Goal: Task Accomplishment & Management: Manage account settings

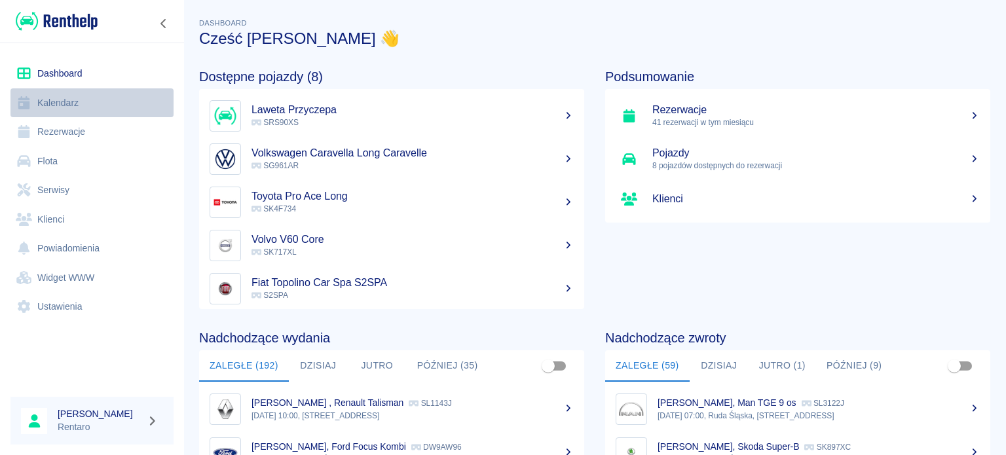
click at [77, 103] on link "Kalendarz" at bounding box center [91, 102] width 163 height 29
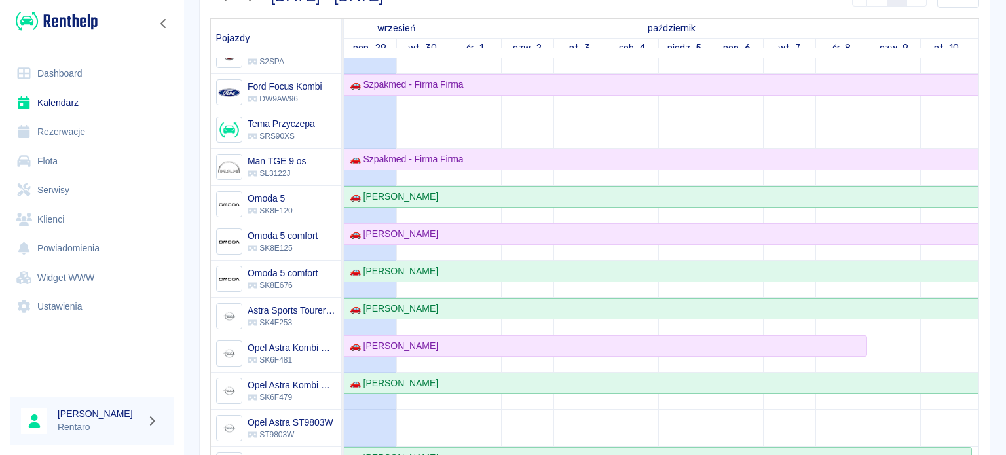
scroll to position [262, 0]
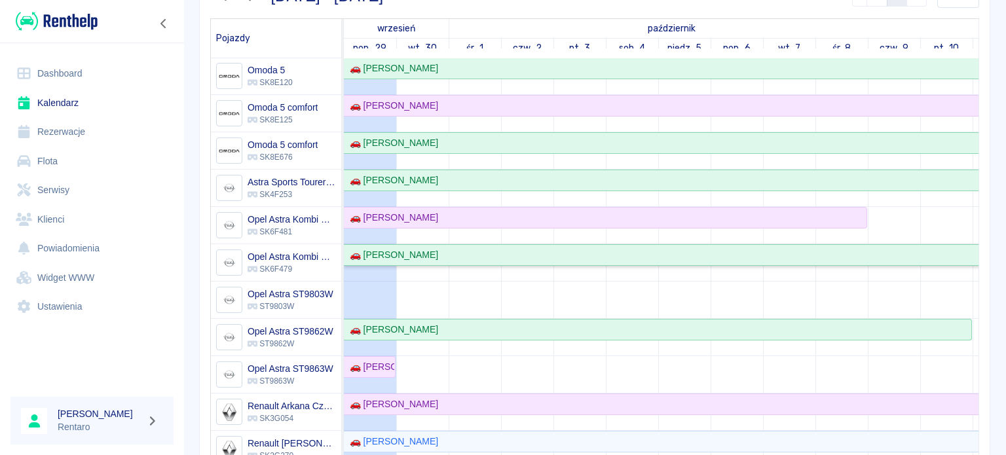
click at [414, 259] on div "🚗 [PERSON_NAME]" at bounding box center [391, 255] width 94 height 14
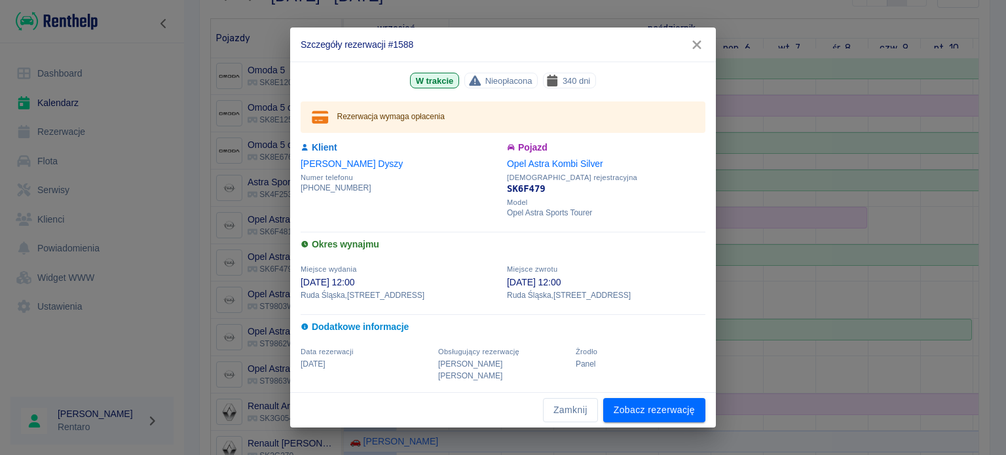
click at [69, 181] on div "Szczegóły rezerwacji #1588 W trakcie Nieopłacona 340 dni Rezerwacja wymaga opła…" at bounding box center [503, 227] width 1006 height 455
drag, startPoint x: 568, startPoint y: 404, endPoint x: 503, endPoint y: 367, distance: 75.0
click at [568, 404] on button "Zamknij" at bounding box center [570, 410] width 55 height 24
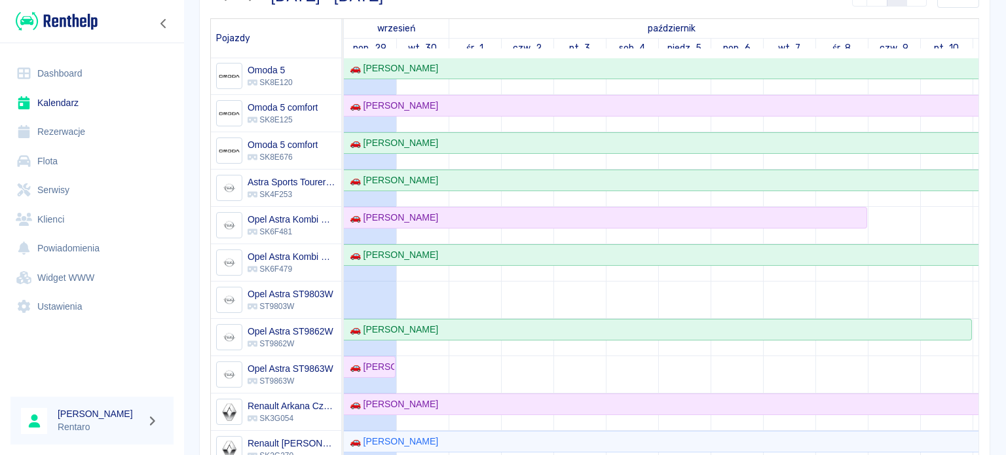
click at [72, 130] on link "Rezerwacje" at bounding box center [91, 131] width 163 height 29
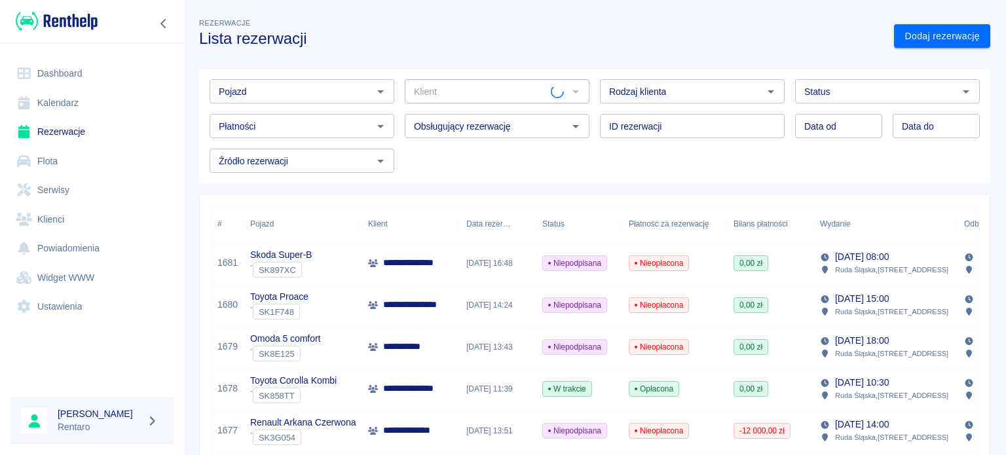
click at [50, 158] on link "Flota" at bounding box center [91, 161] width 163 height 29
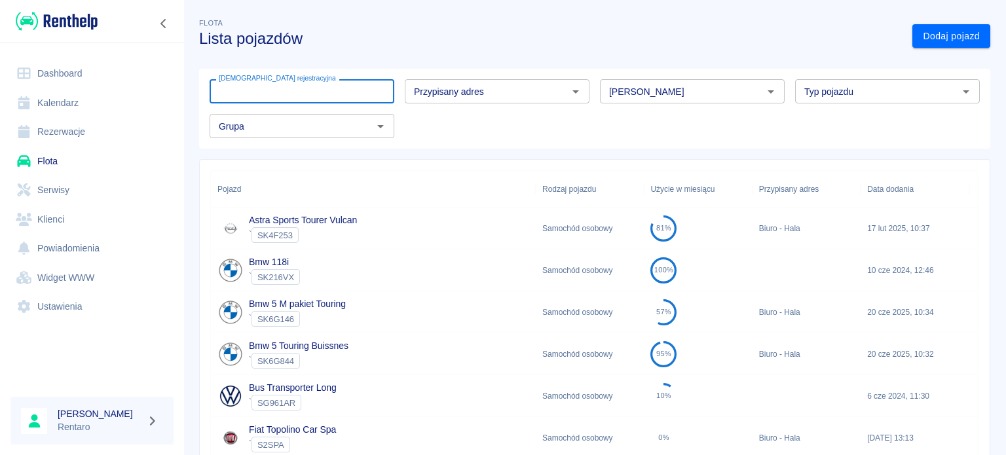
click at [304, 100] on input "[DEMOGRAPHIC_DATA] rejestracyjna" at bounding box center [302, 91] width 185 height 24
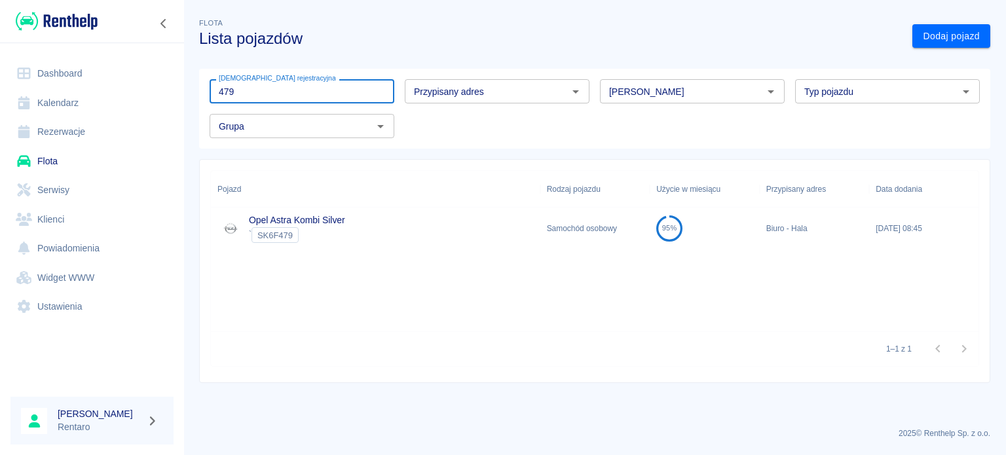
type input "479"
click at [363, 219] on div "Opel Astra Kombi Silver ` SK6F479" at bounding box center [375, 229] width 329 height 42
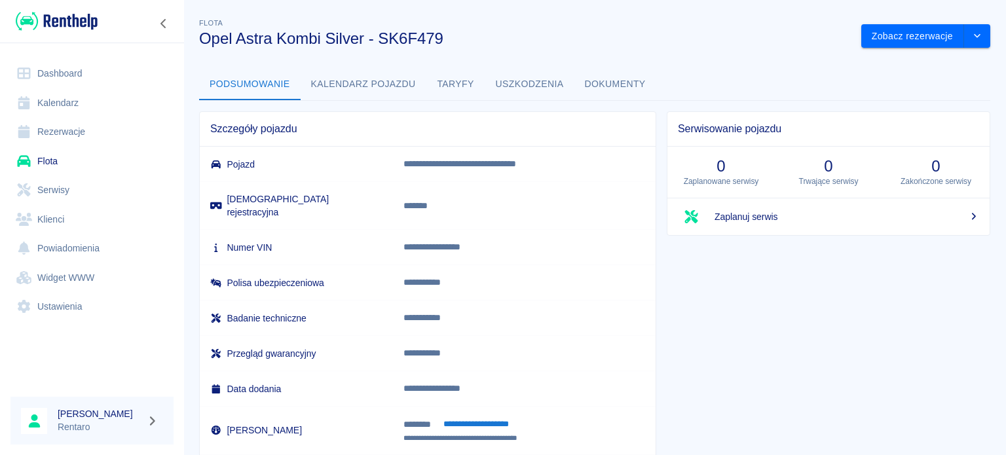
click at [465, 417] on button "**********" at bounding box center [476, 424] width 81 height 15
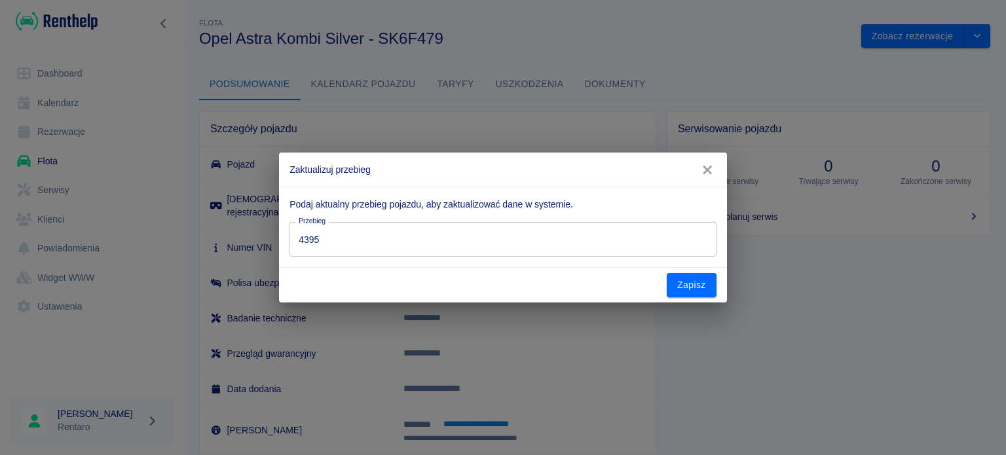
click at [372, 244] on input "4395" at bounding box center [502, 239] width 426 height 35
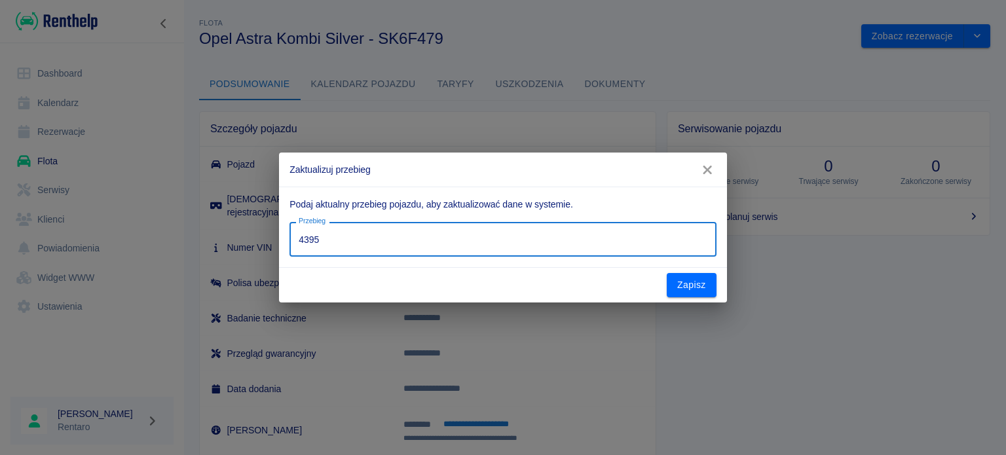
click at [370, 244] on input "4395" at bounding box center [502, 239] width 426 height 35
type input "4"
type input "1"
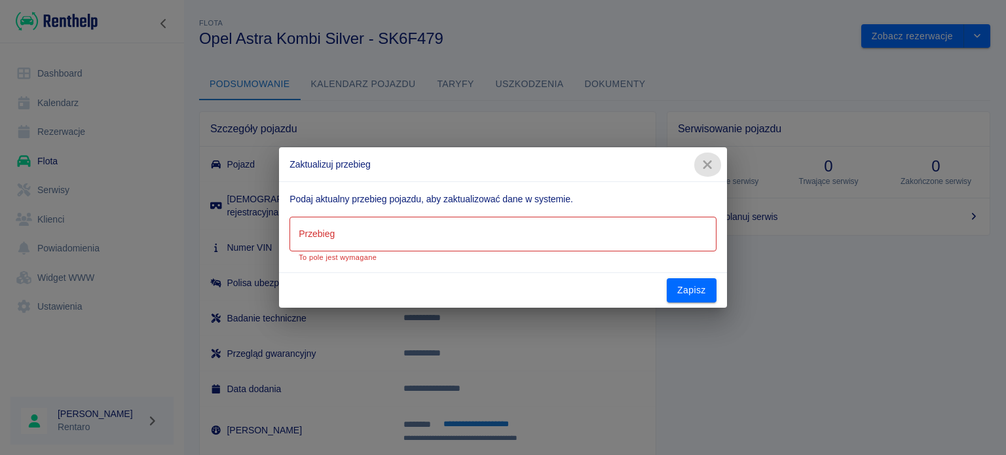
click at [705, 167] on icon "button" at bounding box center [707, 164] width 9 height 9
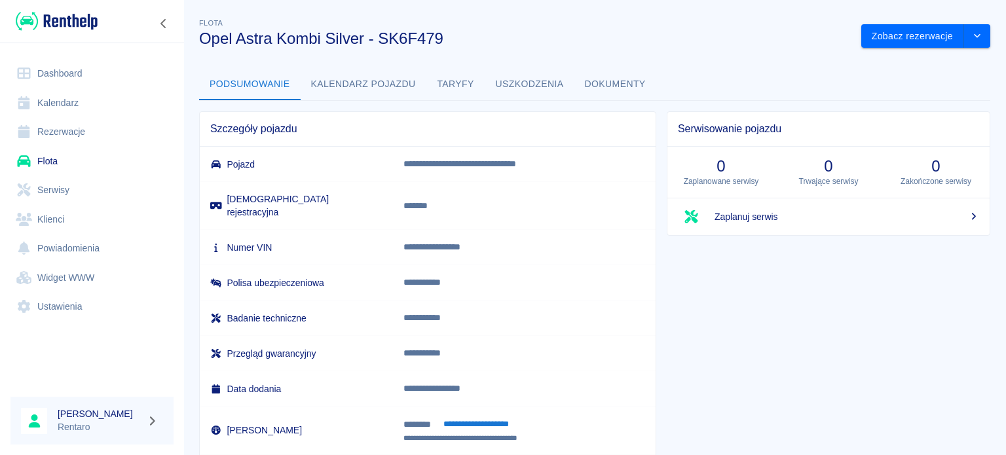
click at [411, 199] on p "*******" at bounding box center [524, 206] width 242 height 14
click at [412, 199] on p "*******" at bounding box center [524, 206] width 242 height 14
click at [731, 223] on link "Zaplanuj serwis" at bounding box center [828, 216] width 322 height 37
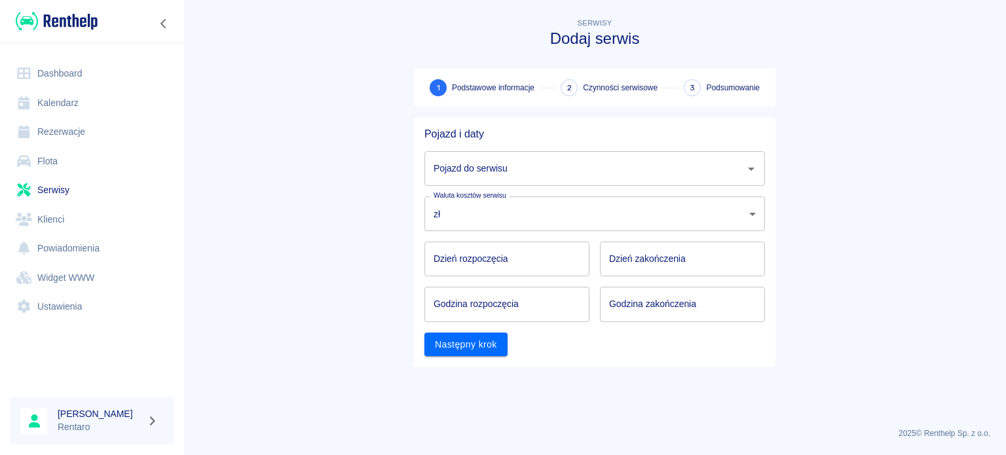
click at [577, 171] on input "Pojazd do serwisu" at bounding box center [584, 168] width 309 height 23
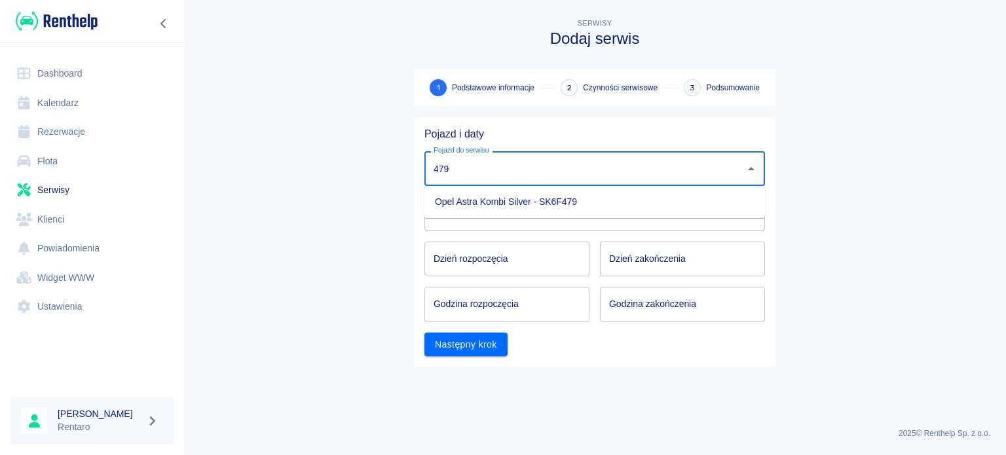
click at [555, 206] on li "Opel Astra Kombi Silver - SK6F479" at bounding box center [594, 202] width 340 height 22
type input "Opel Astra Kombi Silver - SK6F479"
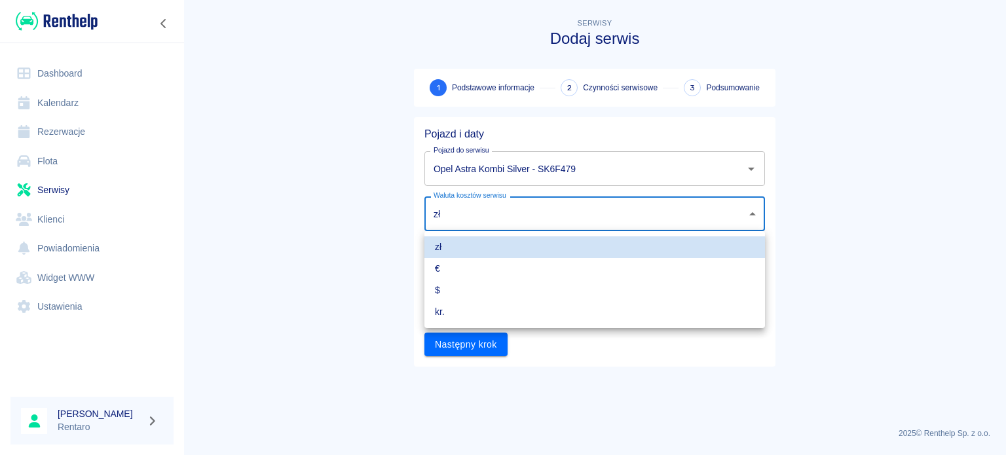
click at [508, 217] on body "Używamy plików Cookies, by zapewnić Ci najlepsze możliwe doświadczenie. Aby dow…" at bounding box center [503, 227] width 1006 height 455
click at [511, 215] on div at bounding box center [503, 227] width 1006 height 455
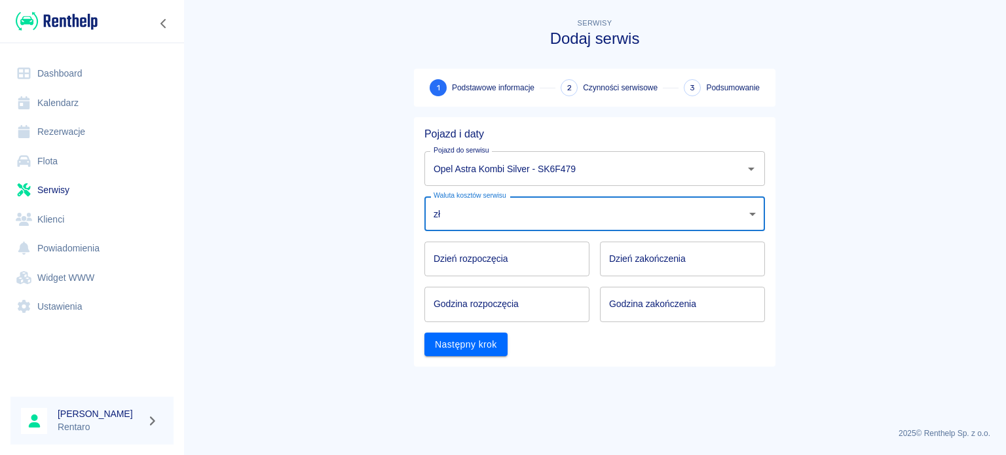
type input "DD.MM.YYYY"
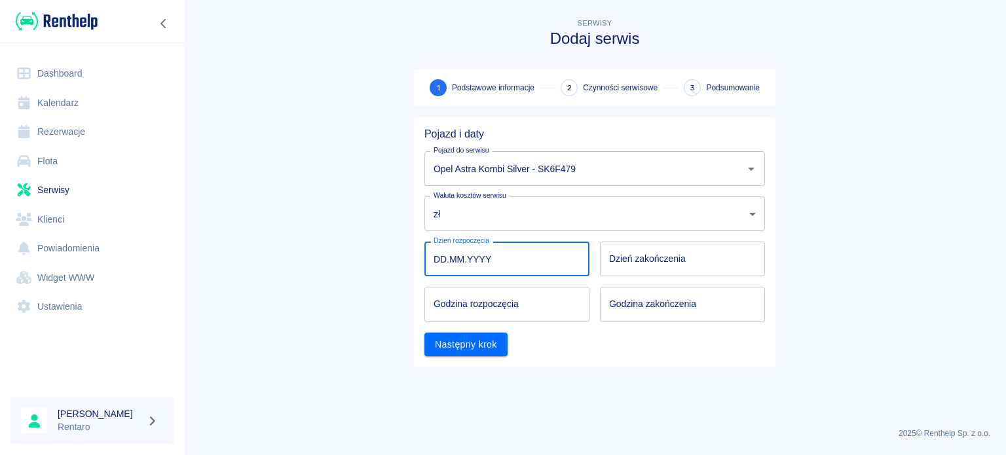
click at [497, 268] on input "DD.MM.YYYY" at bounding box center [506, 259] width 165 height 35
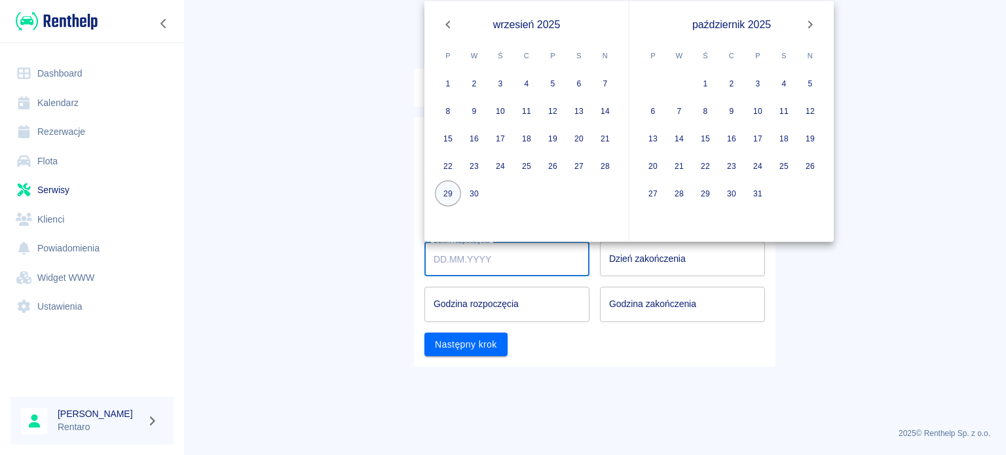
click at [445, 197] on button "29" at bounding box center [448, 194] width 26 height 26
type input "[DATE]"
type input "DD.MM.YYYY"
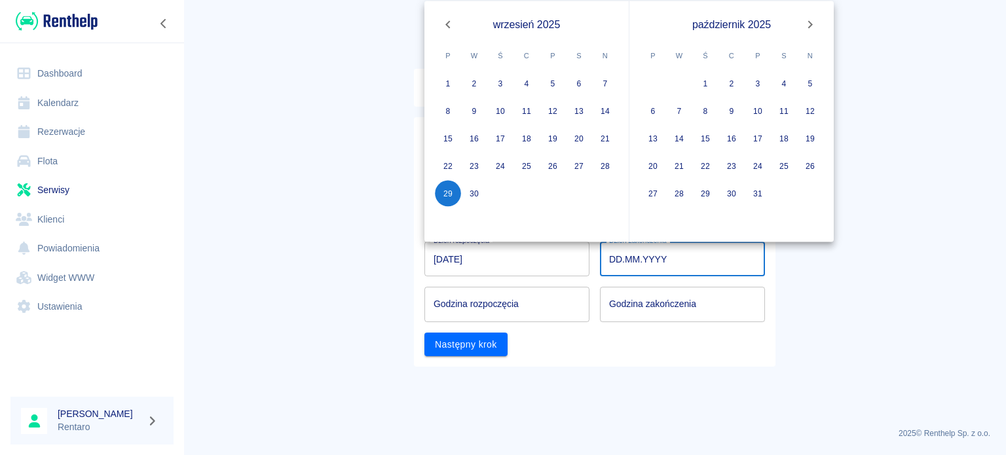
click at [613, 263] on input "DD.MM.YYYY" at bounding box center [682, 259] width 165 height 35
click at [450, 194] on button "29" at bounding box center [448, 194] width 26 height 26
type input "[DATE]"
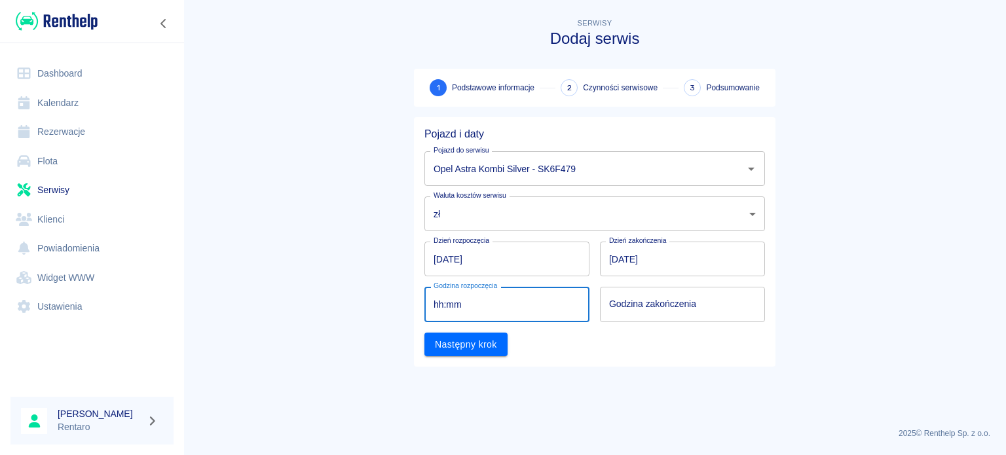
click at [454, 318] on input "hh:mm" at bounding box center [502, 304] width 156 height 35
type input "11:30"
drag, startPoint x: 646, startPoint y: 282, endPoint x: 647, endPoint y: 289, distance: 6.6
click at [647, 282] on div "Godzina zakończenia Godzina zakończenia" at bounding box center [676, 298] width 175 height 45
click at [647, 301] on input "hh:mm" at bounding box center [678, 304] width 156 height 35
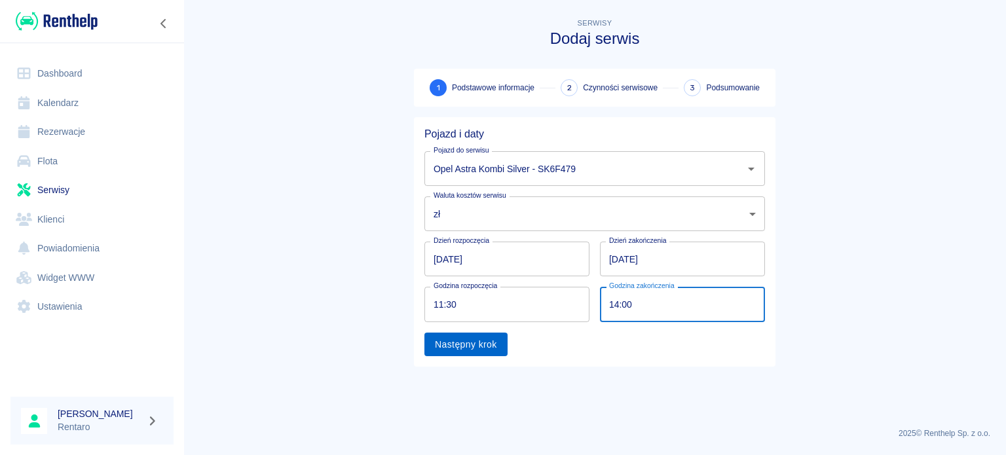
type input "14:00"
click at [471, 341] on button "Następny krok" at bounding box center [465, 345] width 83 height 24
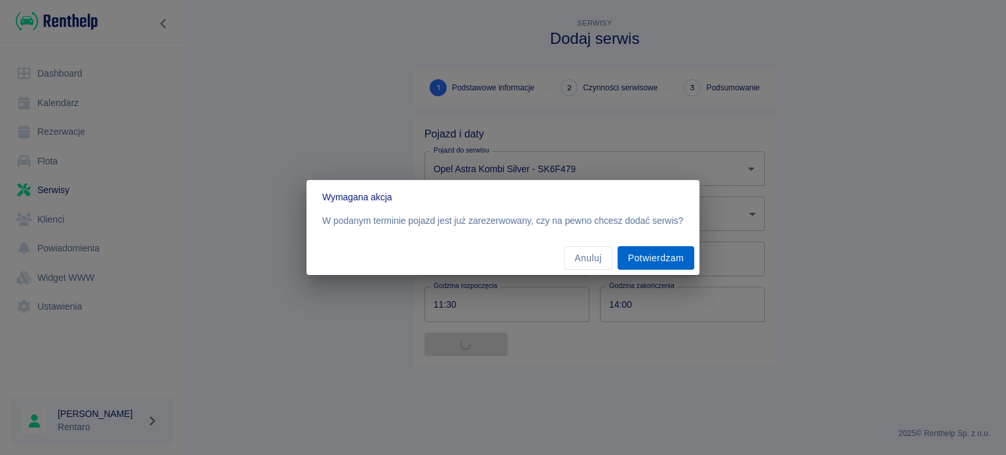
click at [646, 257] on button "Potwierdzam" at bounding box center [655, 258] width 77 height 24
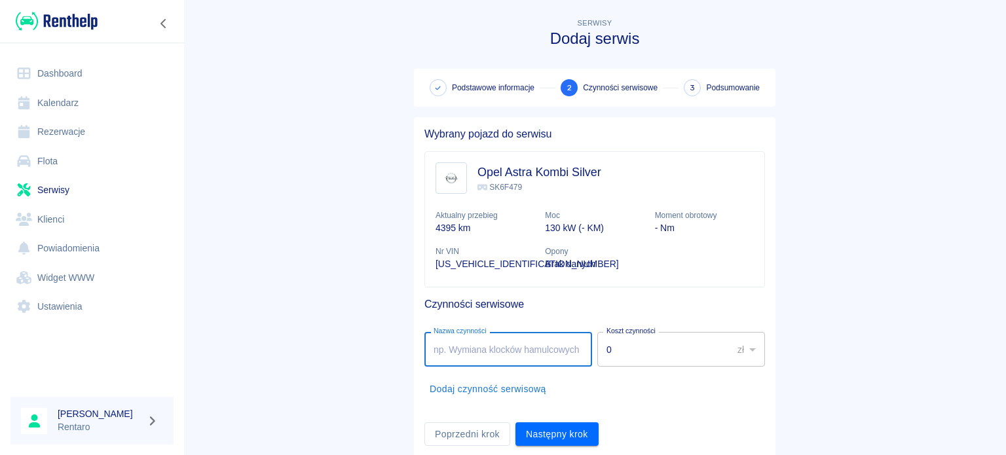
click at [655, 353] on input "0" at bounding box center [660, 349] width 126 height 35
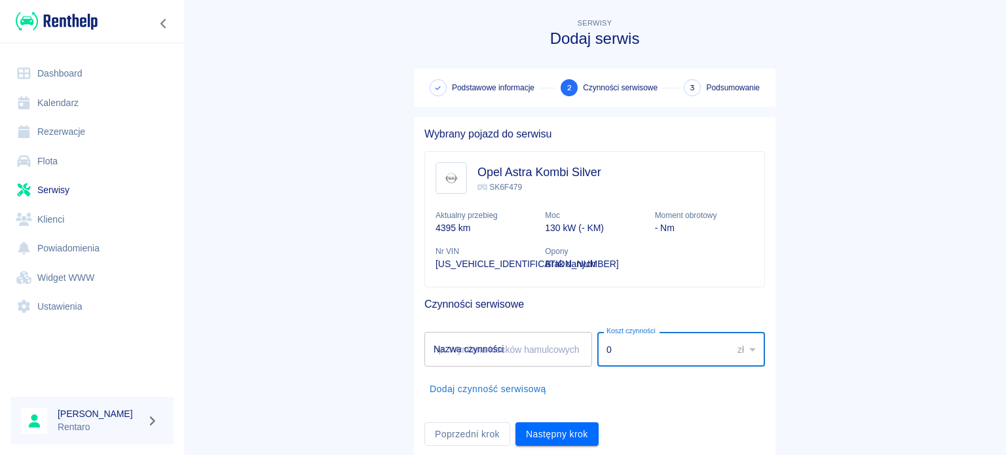
click at [655, 353] on input "0" at bounding box center [660, 349] width 126 height 35
drag, startPoint x: 655, startPoint y: 353, endPoint x: 649, endPoint y: 349, distance: 7.6
click at [655, 353] on input "0" at bounding box center [660, 349] width 126 height 35
type input "1000"
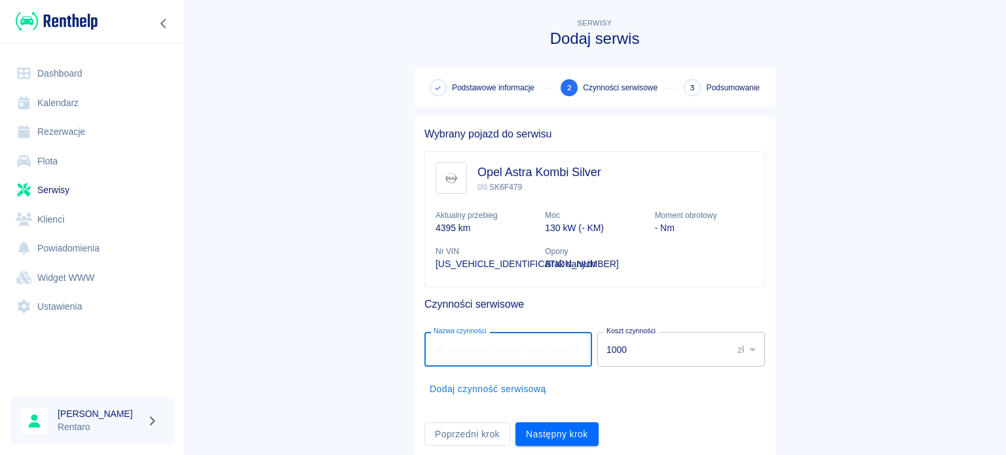
click at [550, 342] on input "Nazwa czynności" at bounding box center [508, 349] width 168 height 35
type input "p"
type input "Przegląd 15"
click at [563, 437] on button "Następny krok" at bounding box center [556, 434] width 83 height 24
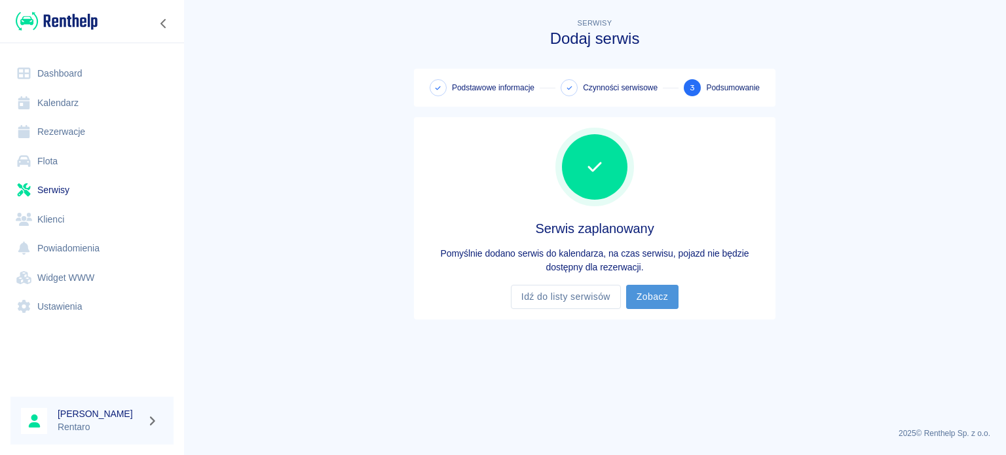
click at [655, 301] on link "Zobacz" at bounding box center [652, 297] width 52 height 24
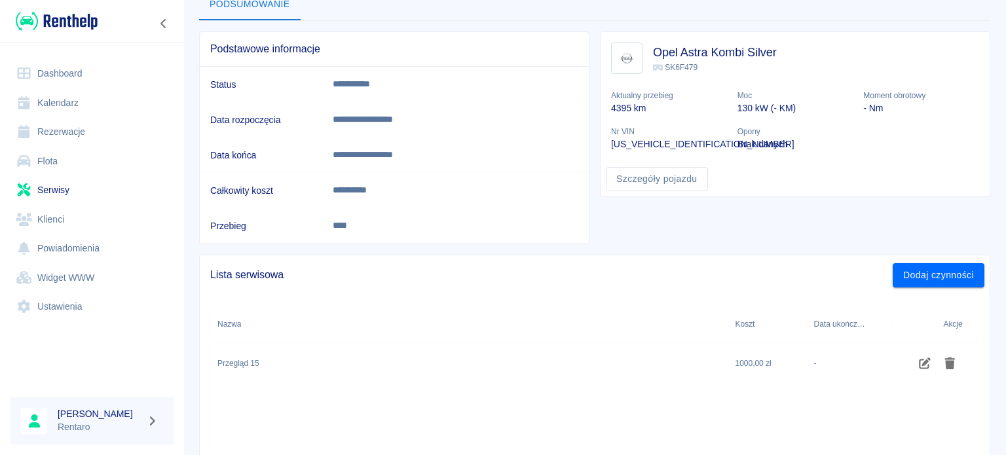
scroll to position [179, 0]
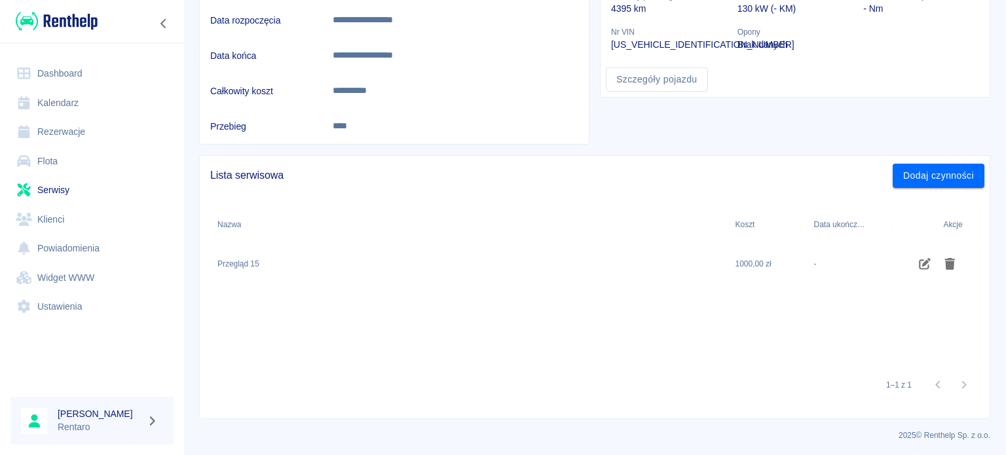
click at [293, 261] on div "Przegląd 15" at bounding box center [470, 265] width 518 height 42
click at [928, 262] on icon "Edytuj czynność" at bounding box center [924, 264] width 15 height 12
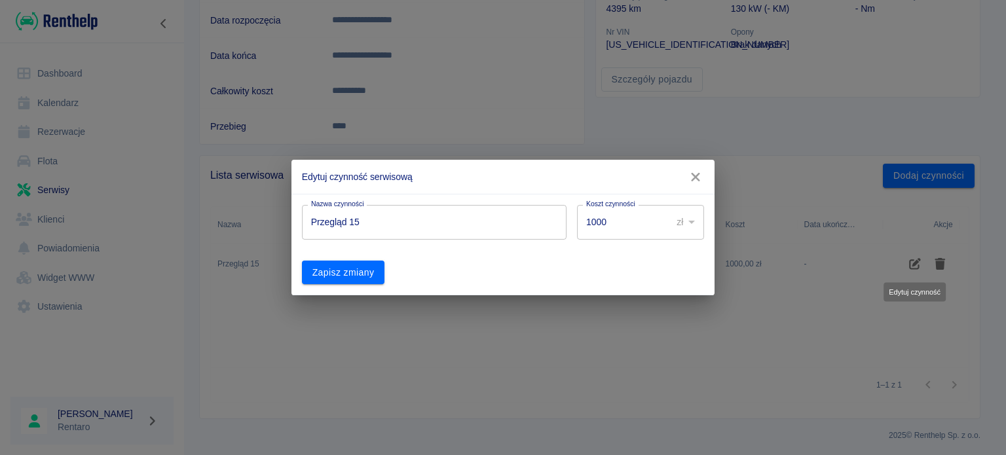
click at [393, 230] on input "Przegląd 15" at bounding box center [434, 222] width 264 height 35
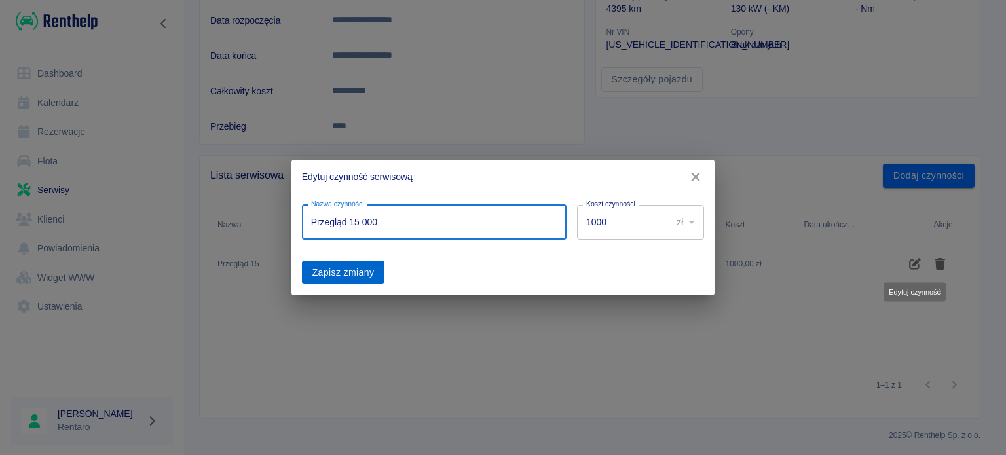
type input "Przegląd 15 000"
click at [379, 282] on button "Zapisz zmiany" at bounding box center [343, 273] width 83 height 24
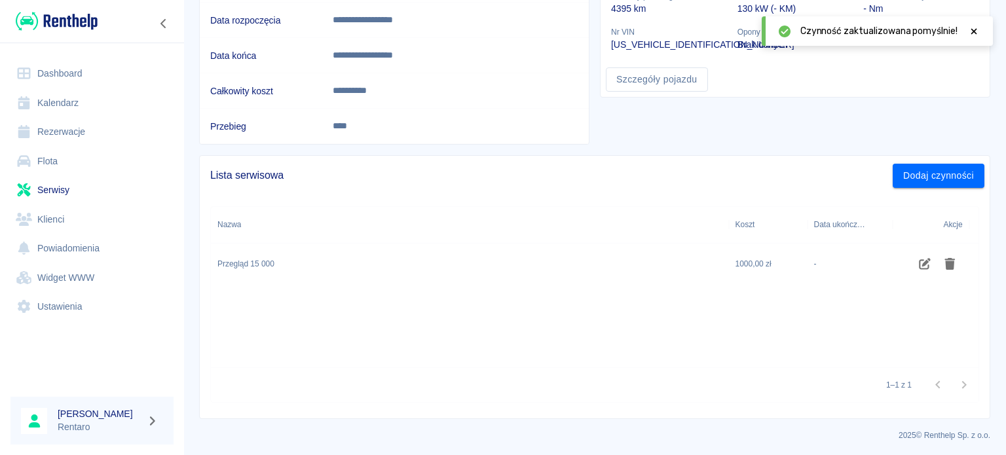
click at [73, 96] on link "Kalendarz" at bounding box center [91, 102] width 163 height 29
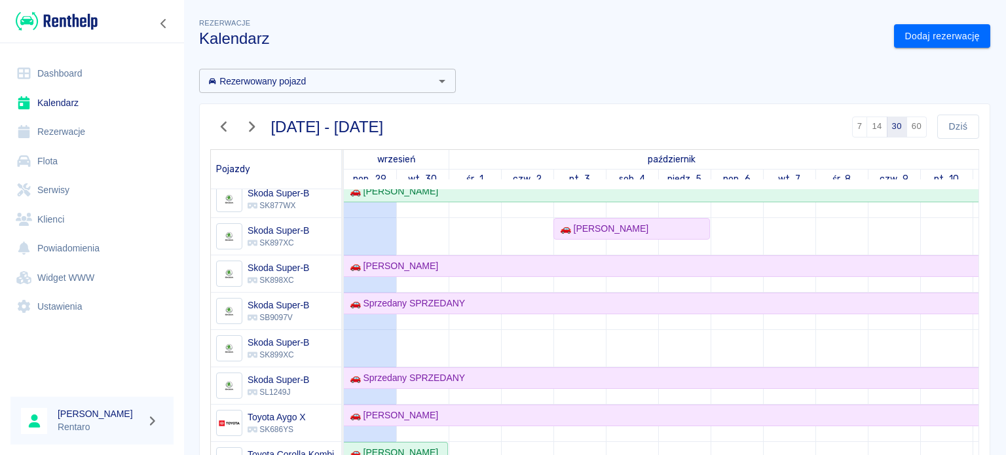
scroll to position [598, 0]
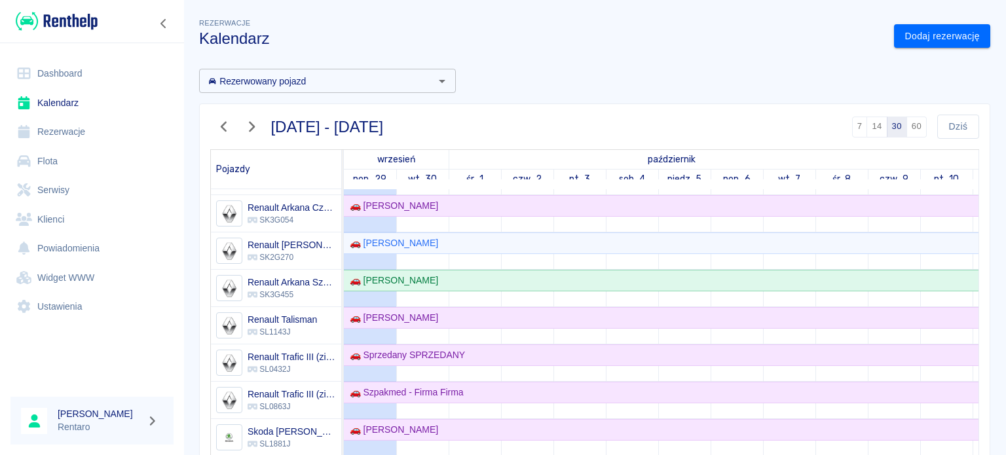
click at [242, 113] on div "[DATE] - [DATE]" at bounding box center [291, 121] width 183 height 35
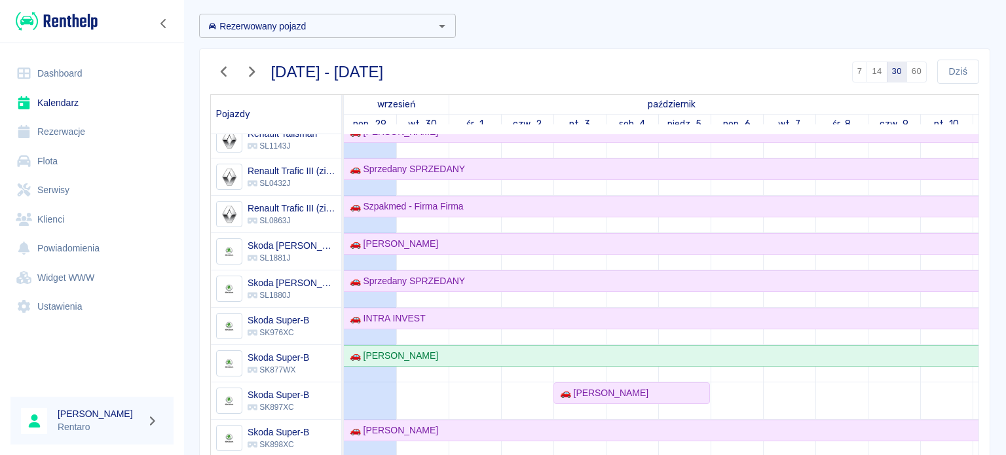
scroll to position [0, 0]
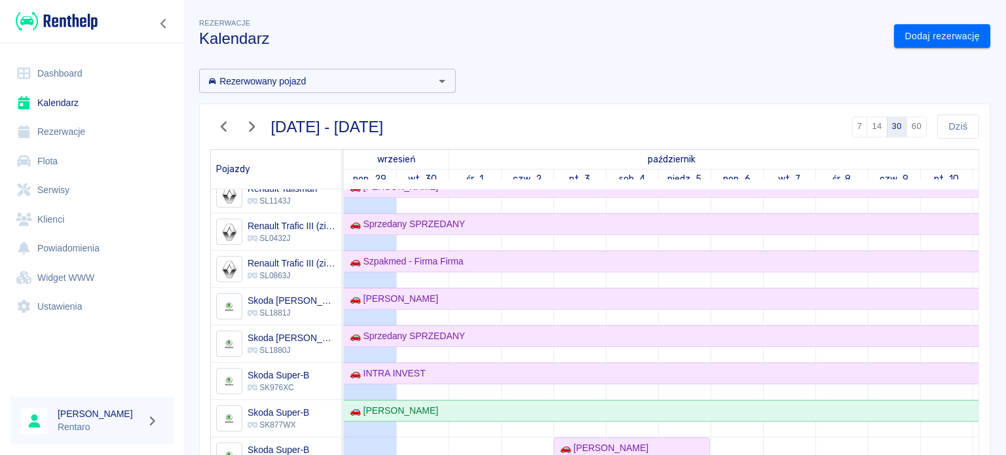
click at [223, 126] on icon "button" at bounding box center [223, 127] width 17 height 14
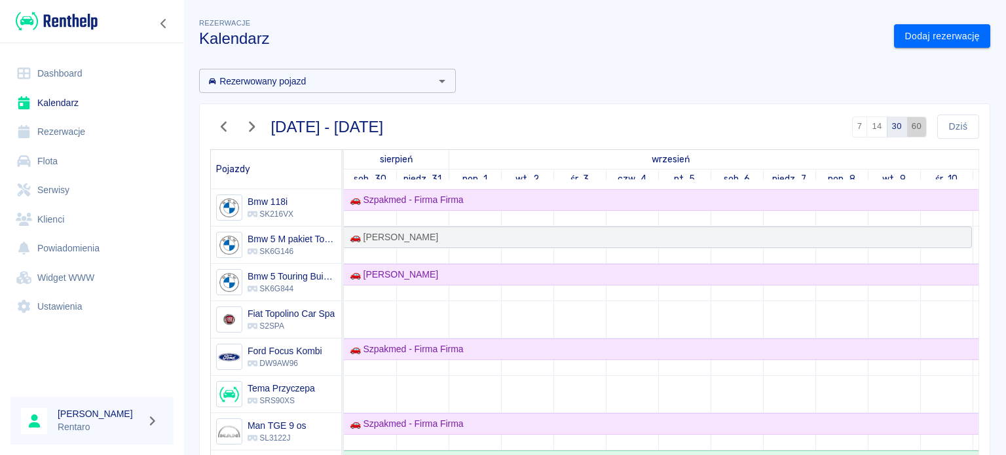
click at [906, 126] on button "60" at bounding box center [916, 127] width 20 height 21
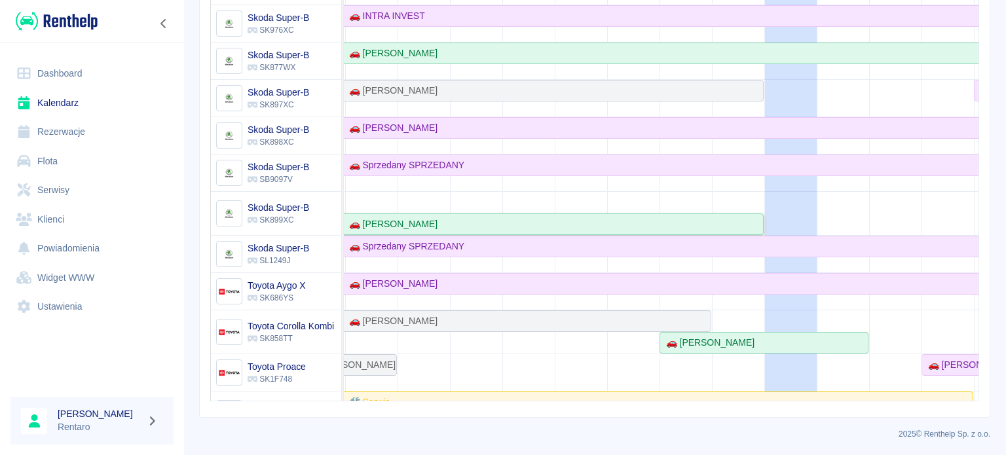
click at [742, 223] on div "🚗 [PERSON_NAME]" at bounding box center [397, 224] width 730 height 14
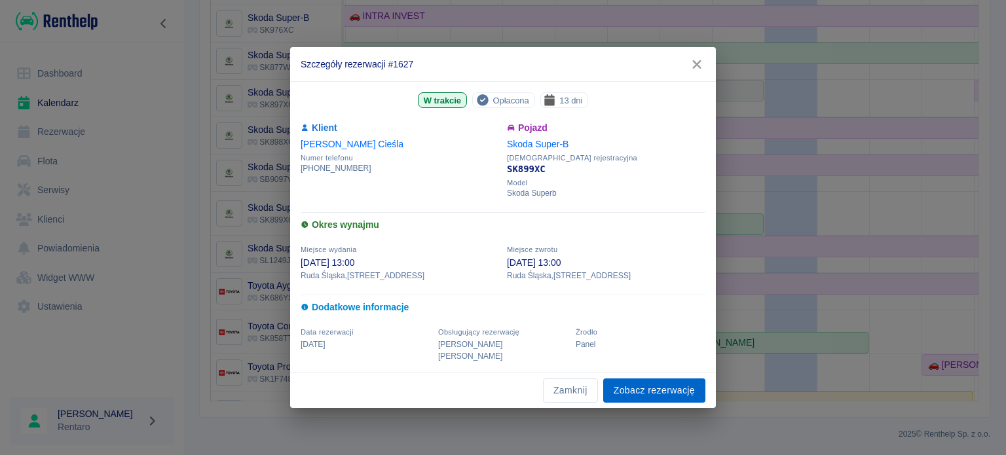
click at [642, 381] on link "Zobacz rezerwację" at bounding box center [654, 390] width 102 height 24
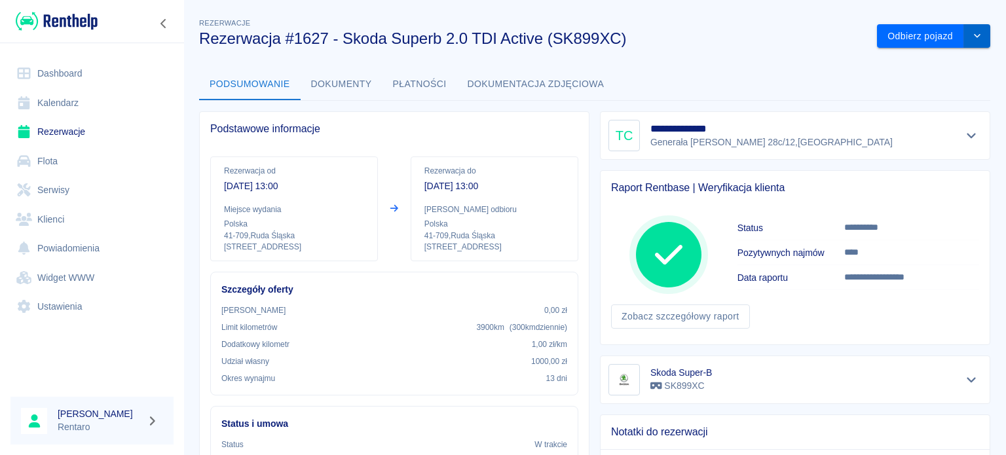
click at [972, 33] on icon "drop-down" at bounding box center [977, 35] width 10 height 9
click at [941, 61] on li "Przedłuż rezerwację" at bounding box center [923, 64] width 103 height 22
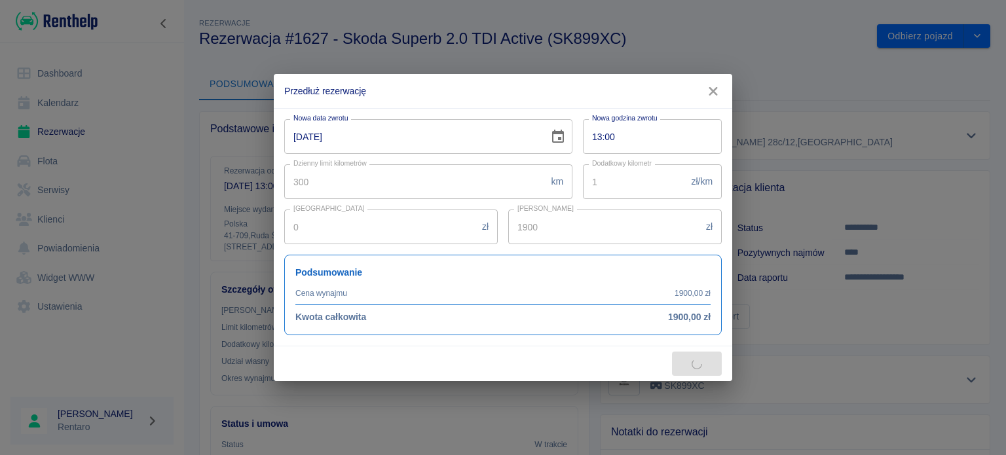
type input "2015"
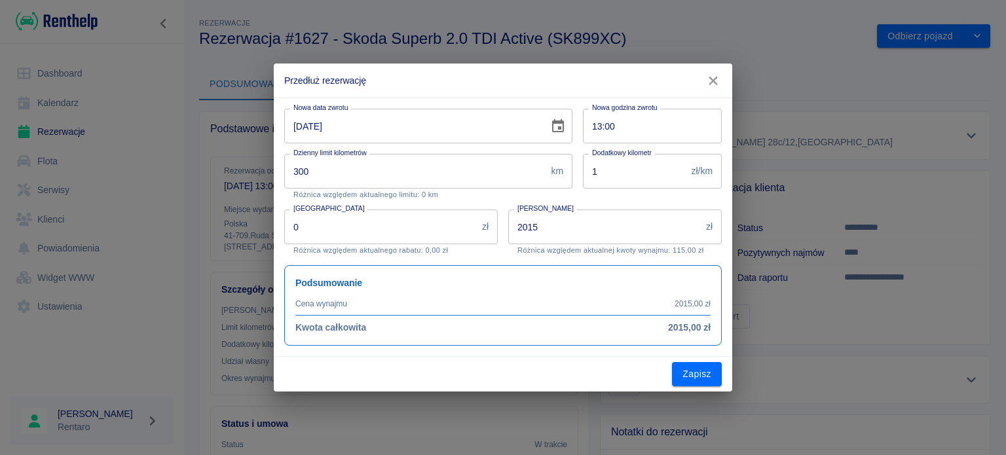
click at [432, 133] on input "[DATE]" at bounding box center [411, 126] width 255 height 35
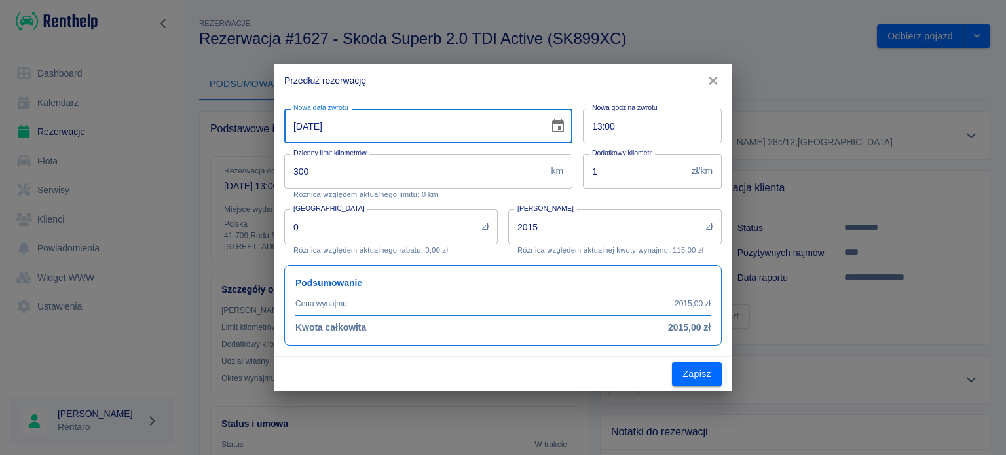
click at [556, 128] on icon "Choose date, selected date is 28 wrz 2025" at bounding box center [558, 127] width 16 height 16
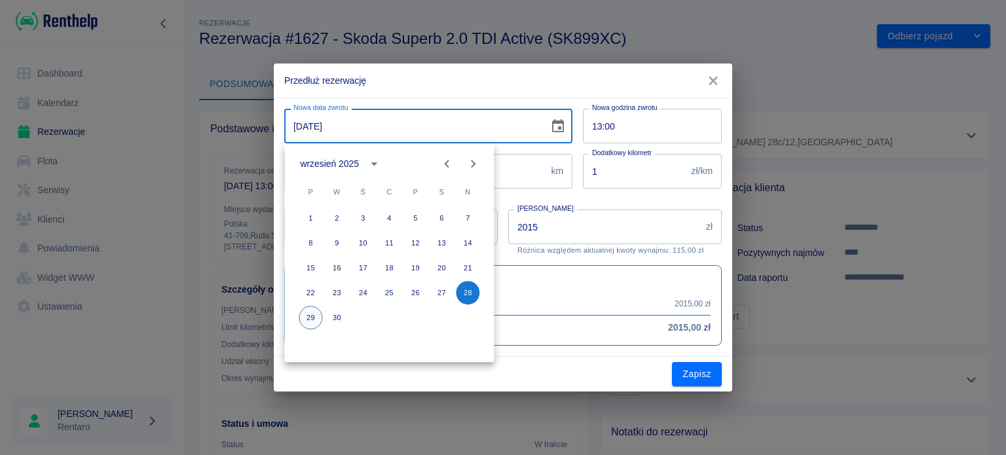
click at [311, 325] on button "29" at bounding box center [311, 318] width 24 height 24
type input "[DATE]"
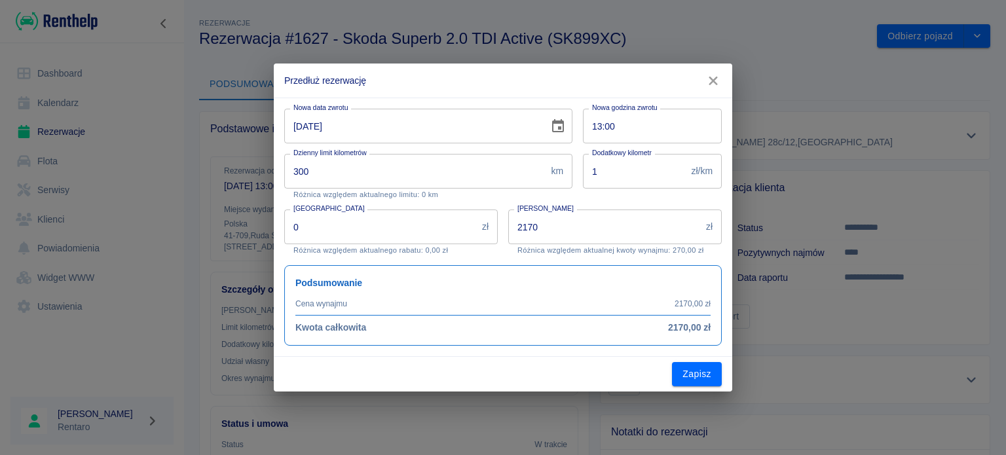
drag, startPoint x: 596, startPoint y: 232, endPoint x: 416, endPoint y: 230, distance: 180.1
click at [416, 230] on div "Nowa data zwrotu [DATE] Nowa data zwrotu Nowa godzina zwrotu 13:00 Nowa godzina…" at bounding box center [498, 221] width 448 height 247
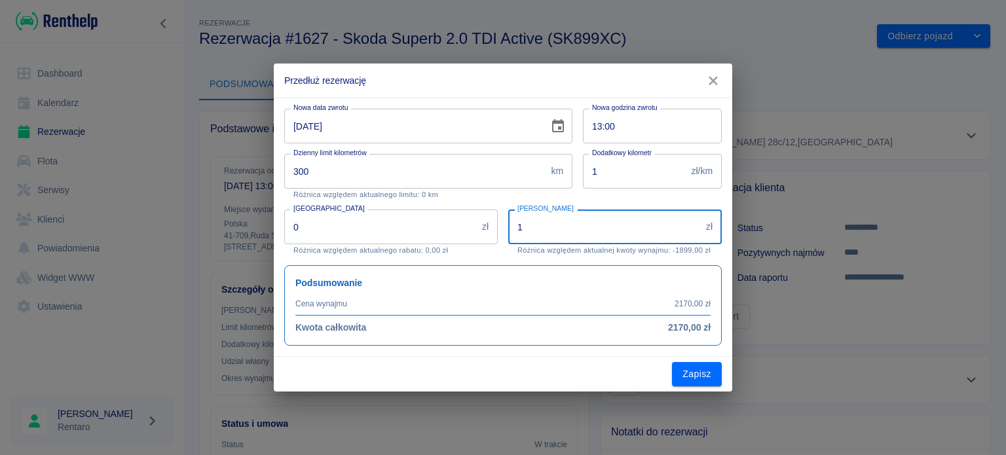
type input "1"
click at [600, 126] on input "13:00" at bounding box center [648, 126] width 130 height 35
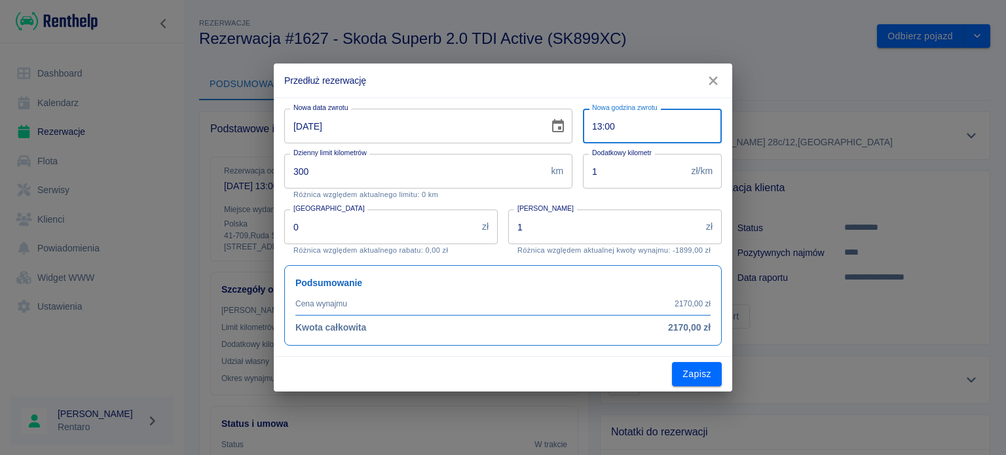
click at [600, 125] on input "13:00" at bounding box center [648, 126] width 130 height 35
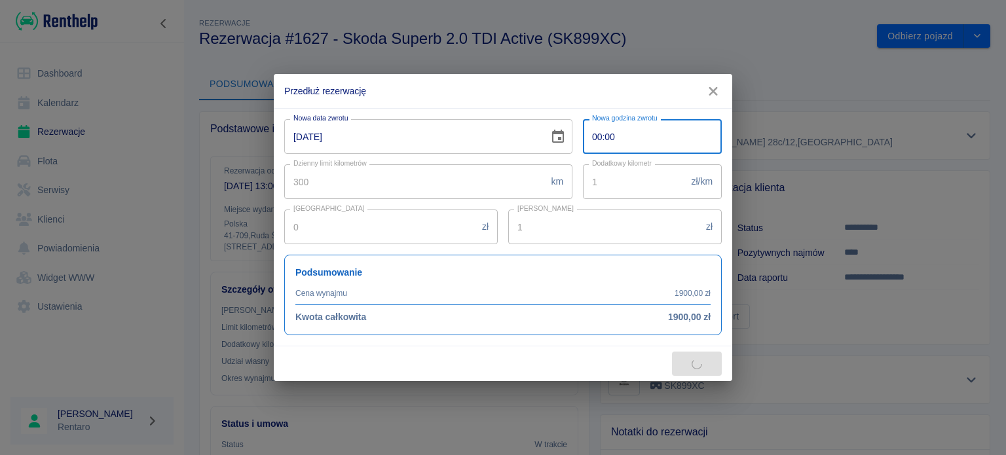
type input "09:00"
type input "2170"
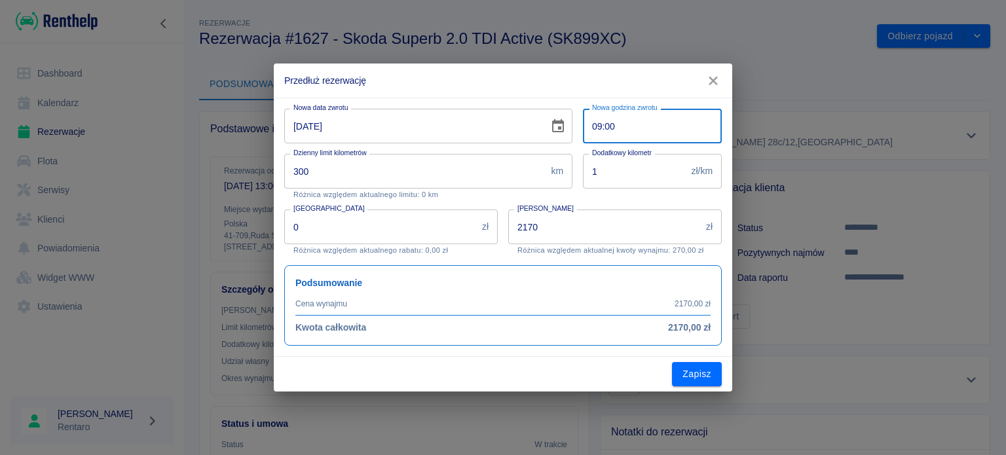
type input "09:00"
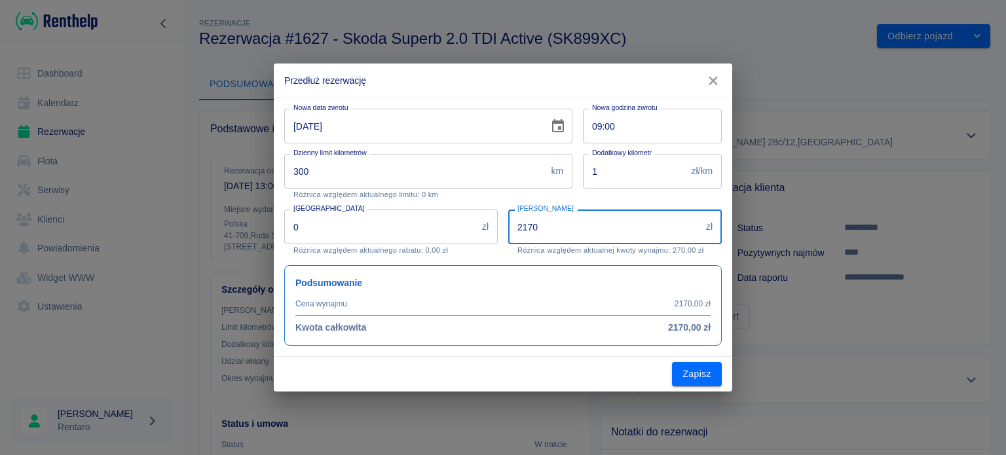
drag, startPoint x: 577, startPoint y: 225, endPoint x: 456, endPoint y: 227, distance: 121.8
click at [456, 227] on div "Nowa data zwrotu [DATE] Nowa data zwrotu Nowa godzina zwrotu 09:00 Nowa godzina…" at bounding box center [498, 221] width 448 height 247
type input "1"
click at [703, 379] on button "Zapisz" at bounding box center [697, 374] width 50 height 24
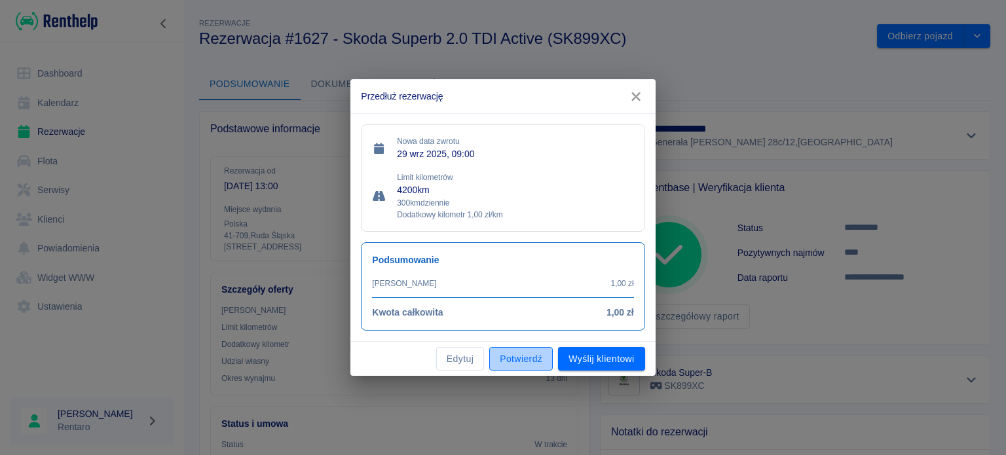
click at [524, 359] on button "Potwierdź" at bounding box center [521, 359] width 64 height 24
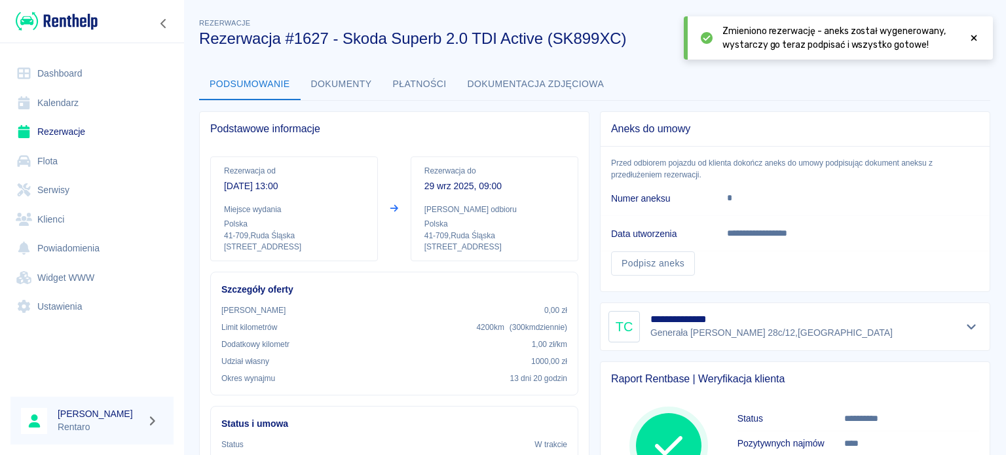
click at [52, 101] on link "Kalendarz" at bounding box center [91, 102] width 163 height 29
